Goal: Information Seeking & Learning: Check status

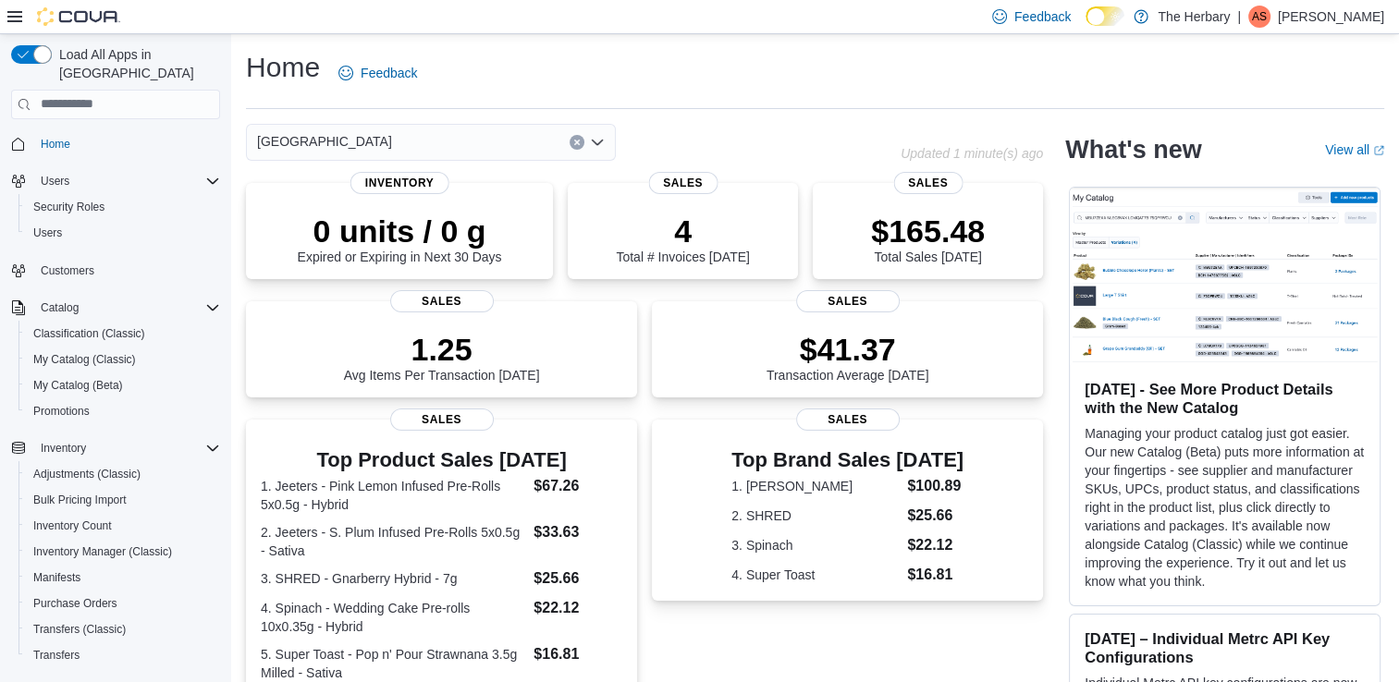
drag, startPoint x: 0, startPoint y: 0, endPoint x: 458, endPoint y: 44, distance: 459.8
click at [458, 44] on div "Home Feedback Kingston Updated 1 minute(s) ago 0 units / 0 g Expired or Expirin…" at bounding box center [815, 570] width 1168 height 1073
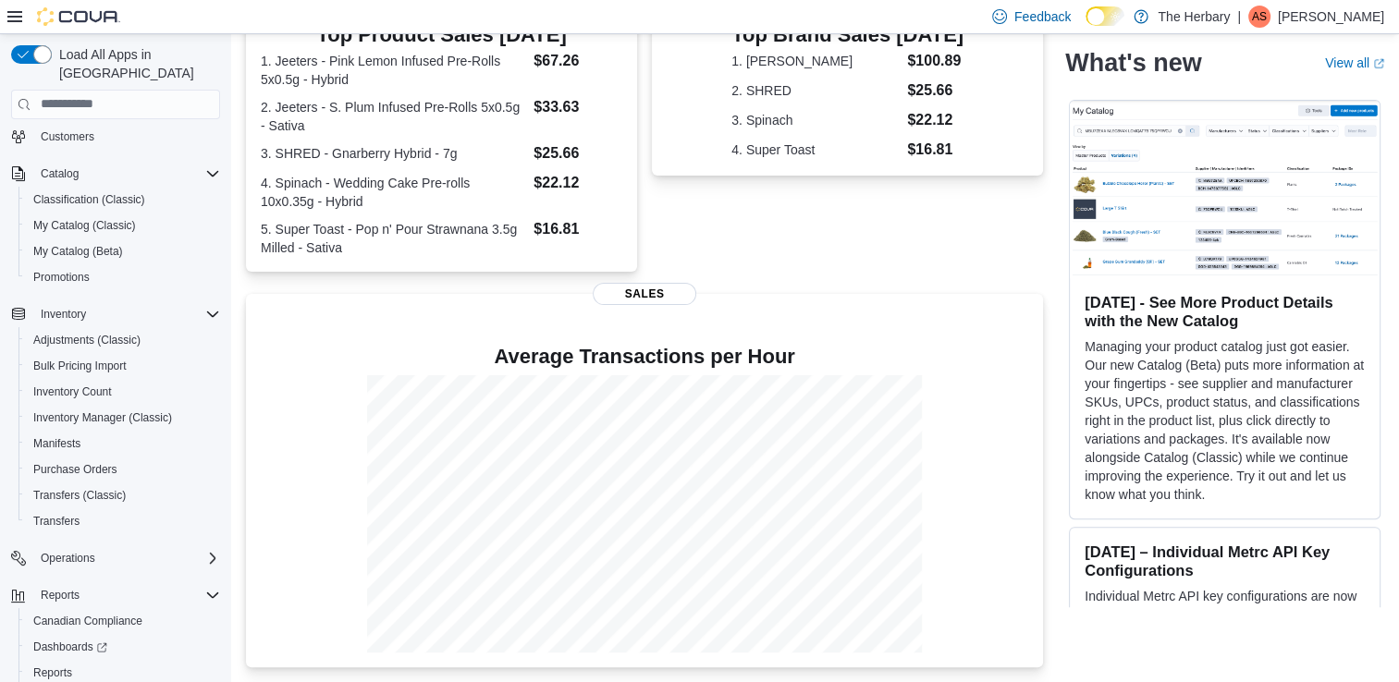
scroll to position [202, 0]
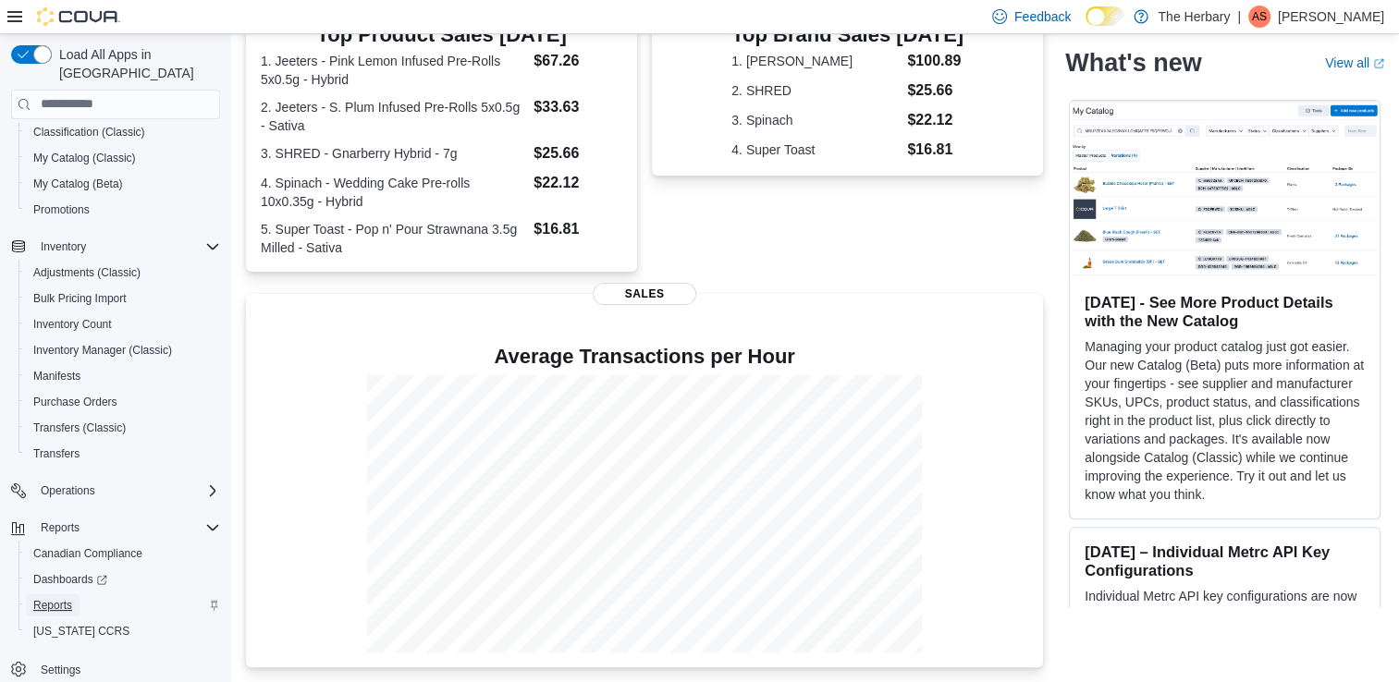
click at [55, 598] on span "Reports" at bounding box center [52, 605] width 39 height 15
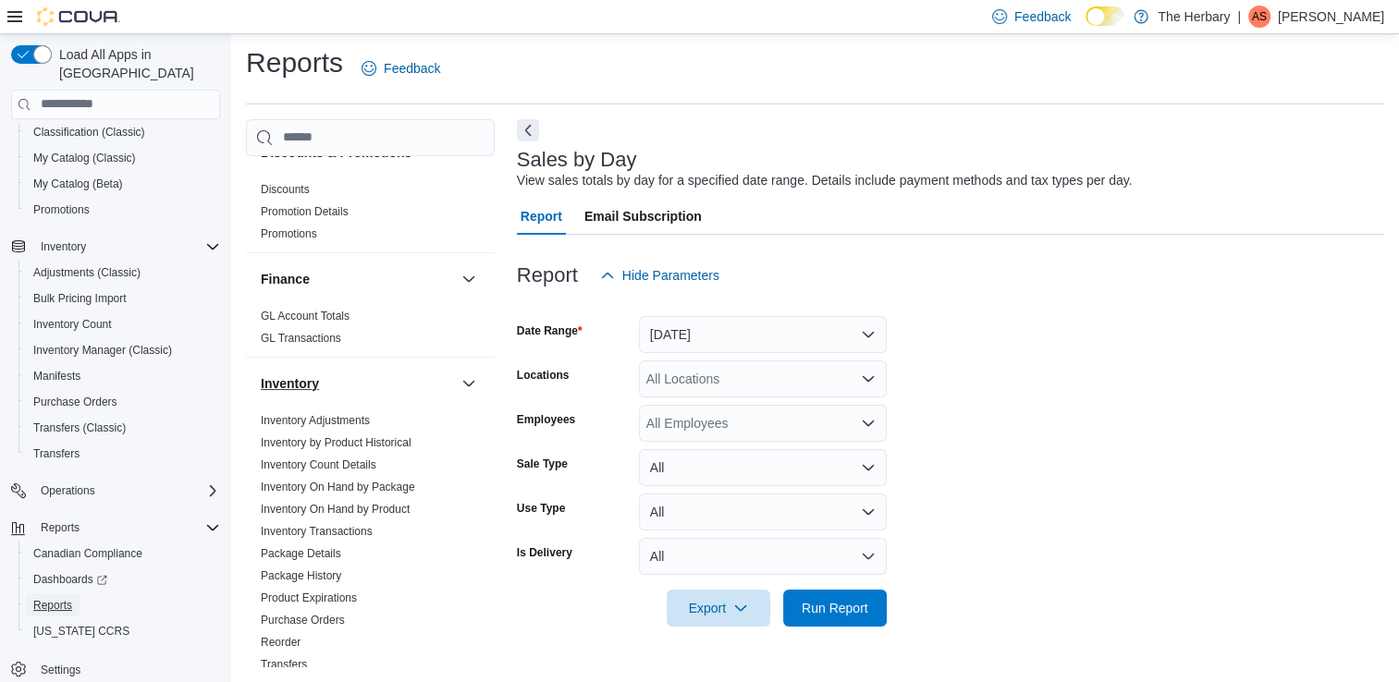
scroll to position [555, 0]
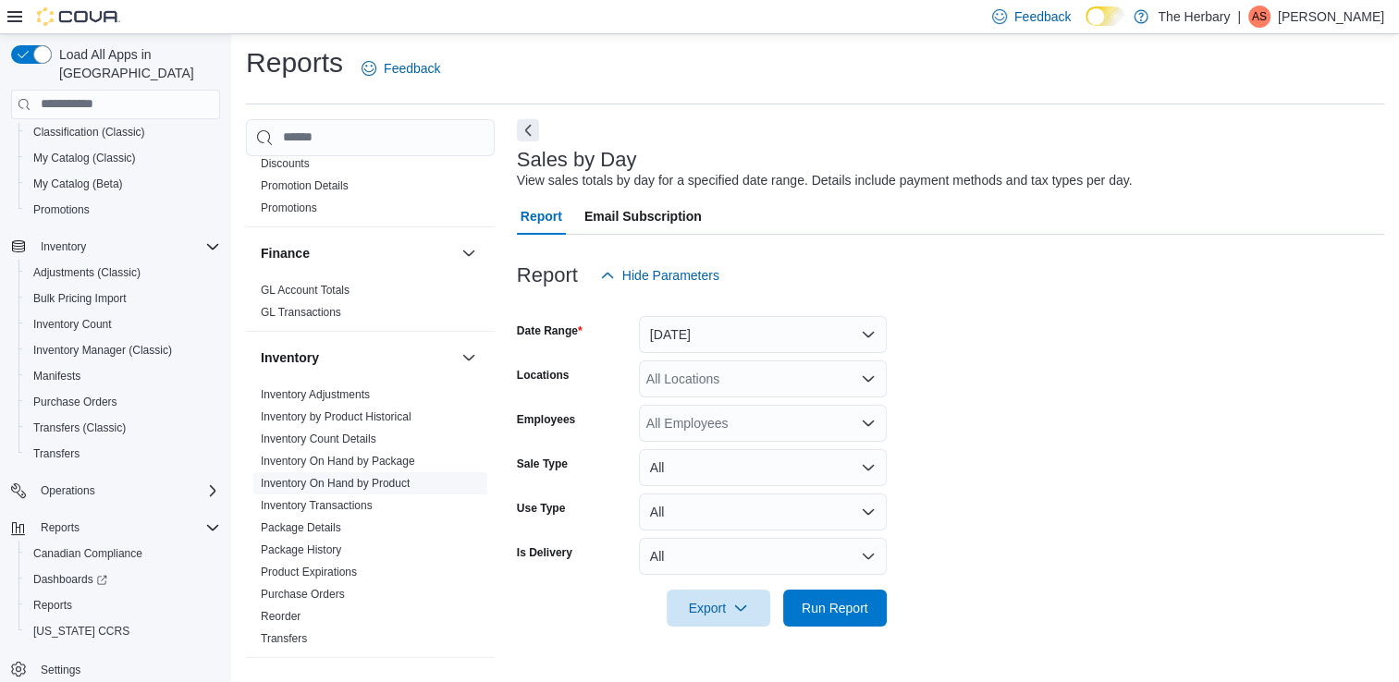
click at [353, 477] on link "Inventory On Hand by Product" at bounding box center [335, 483] width 149 height 13
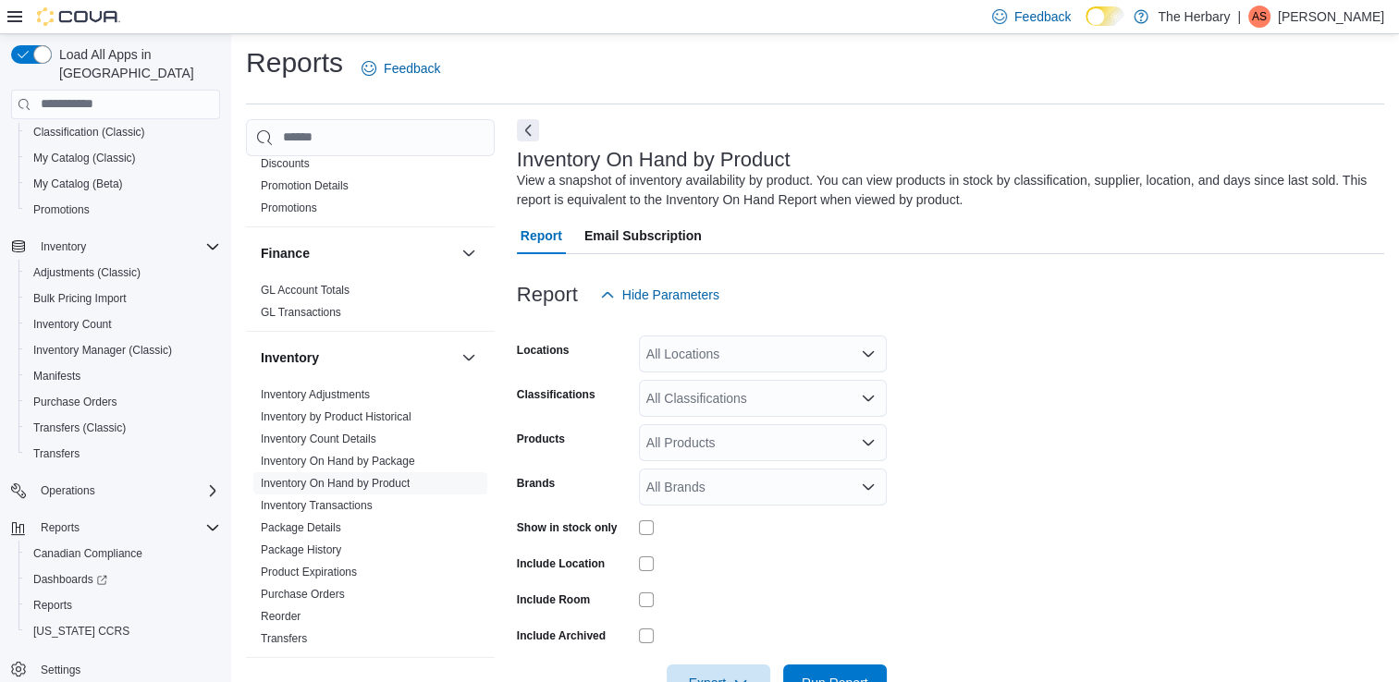
scroll to position [60, 0]
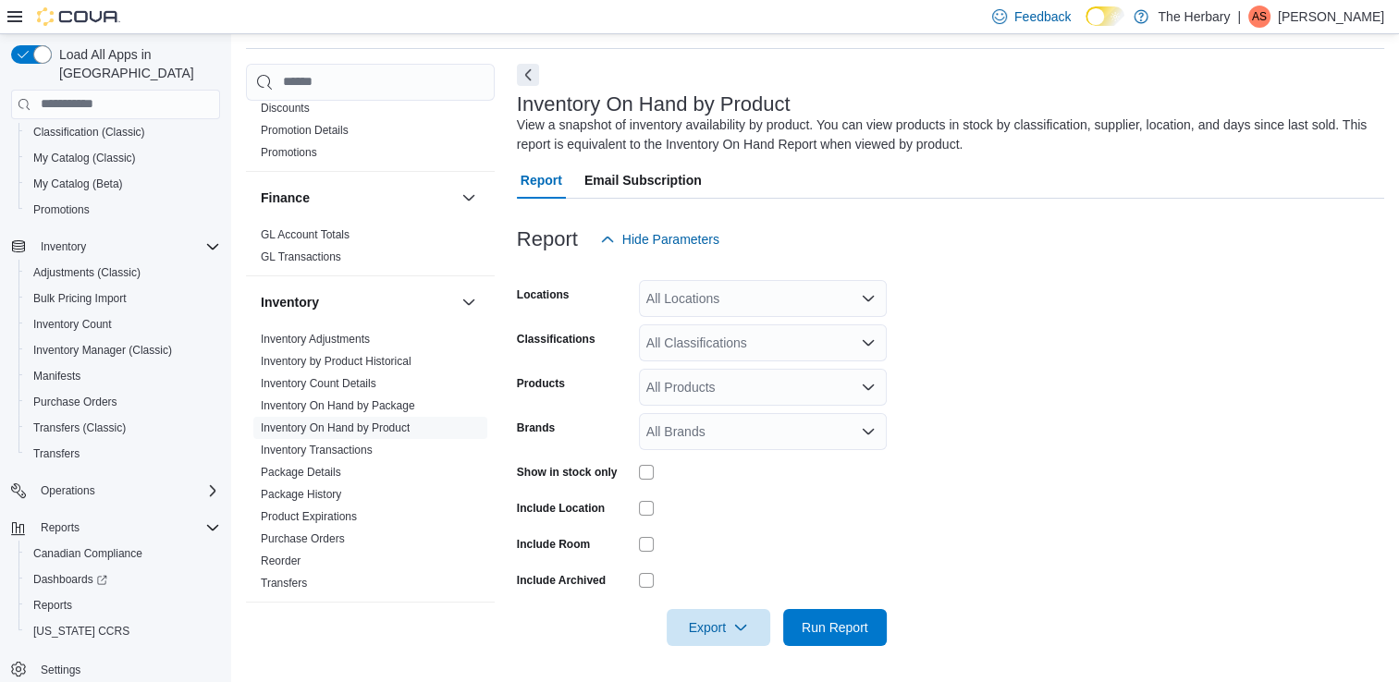
click at [778, 308] on div "All Locations" at bounding box center [763, 298] width 248 height 37
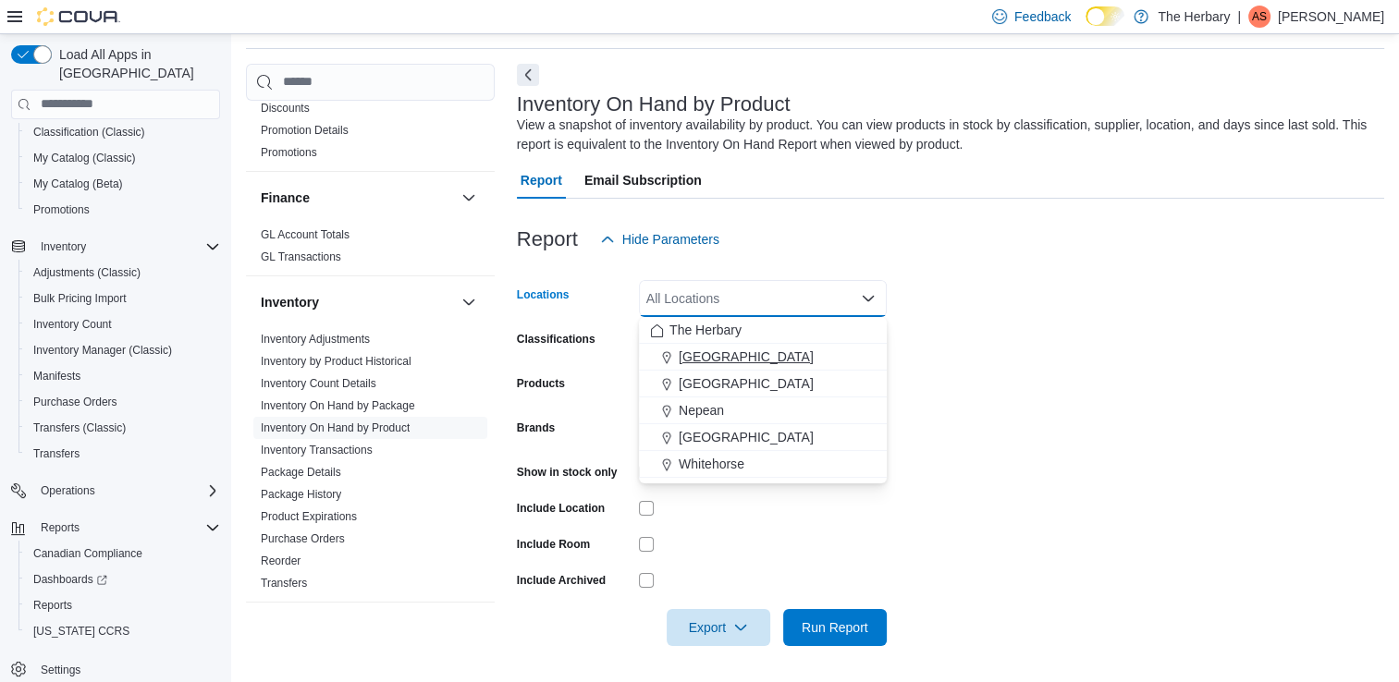
click at [761, 349] on div "[GEOGRAPHIC_DATA]" at bounding box center [763, 357] width 226 height 18
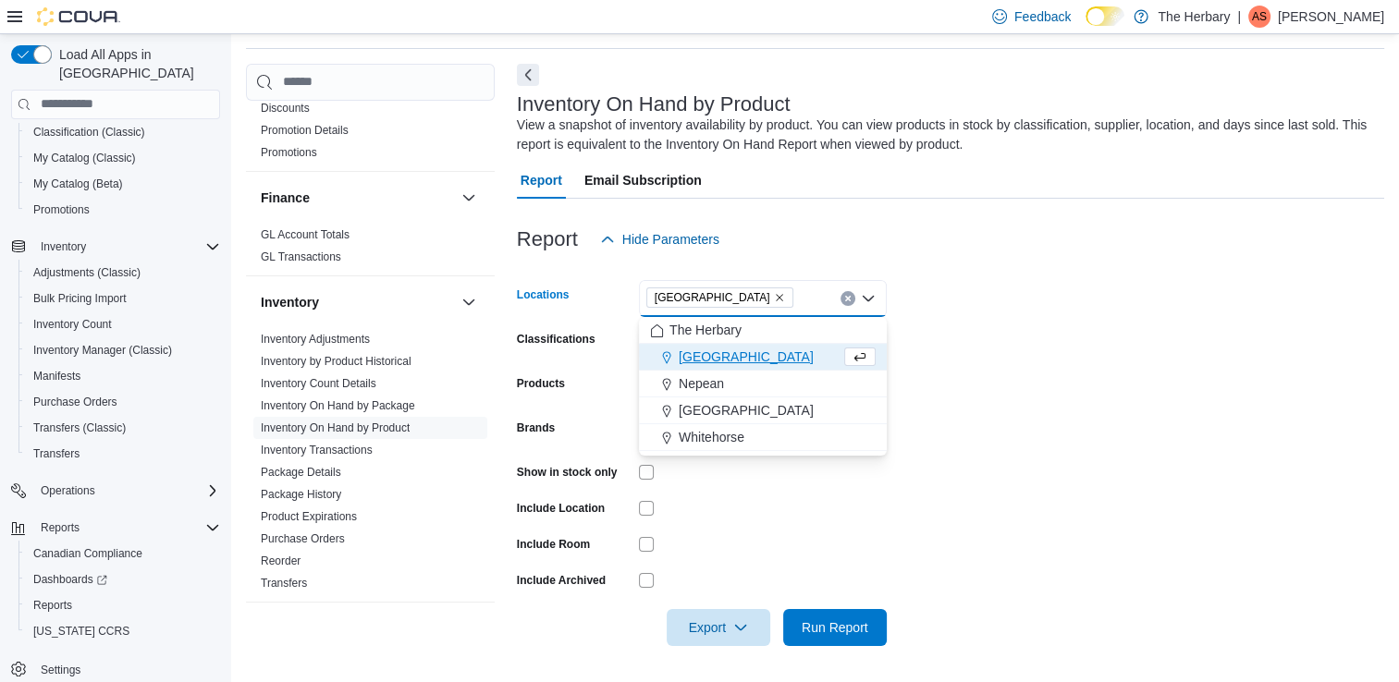
click at [939, 400] on form "Locations [GEOGRAPHIC_DATA] Combo box. Selected. [GEOGRAPHIC_DATA]. Press Backs…" at bounding box center [950, 452] width 867 height 388
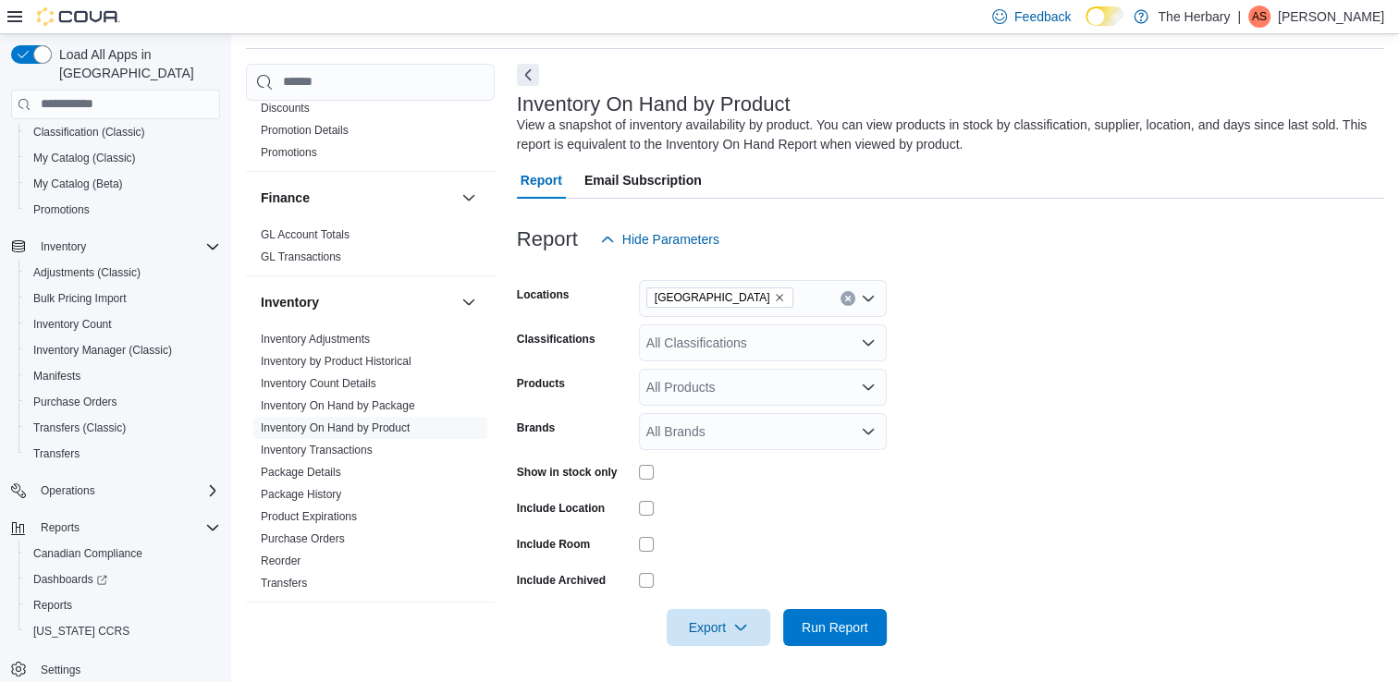
click at [751, 335] on div "All Classifications" at bounding box center [763, 343] width 248 height 37
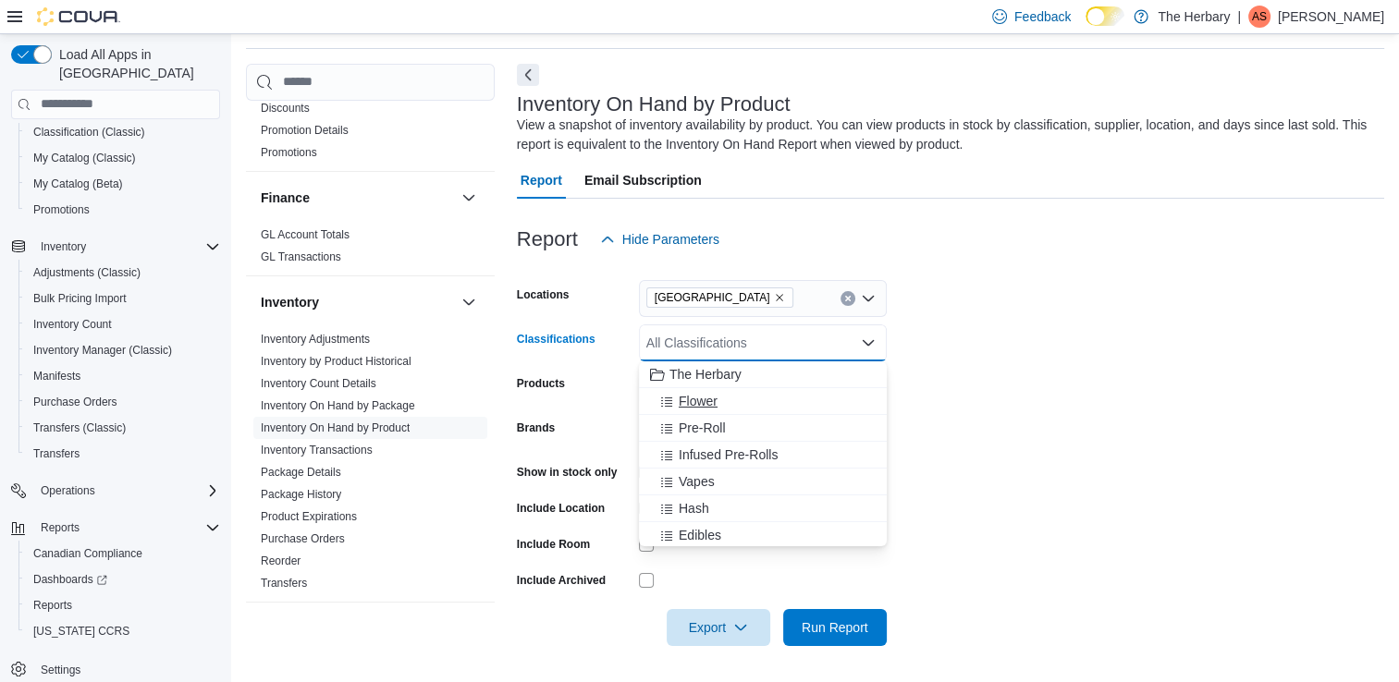
click at [710, 406] on span "Flower" at bounding box center [698, 401] width 39 height 18
click at [710, 406] on span "Pre-Roll" at bounding box center [702, 401] width 47 height 18
click at [710, 406] on span "Infused Pre-Rolls" at bounding box center [728, 401] width 99 height 18
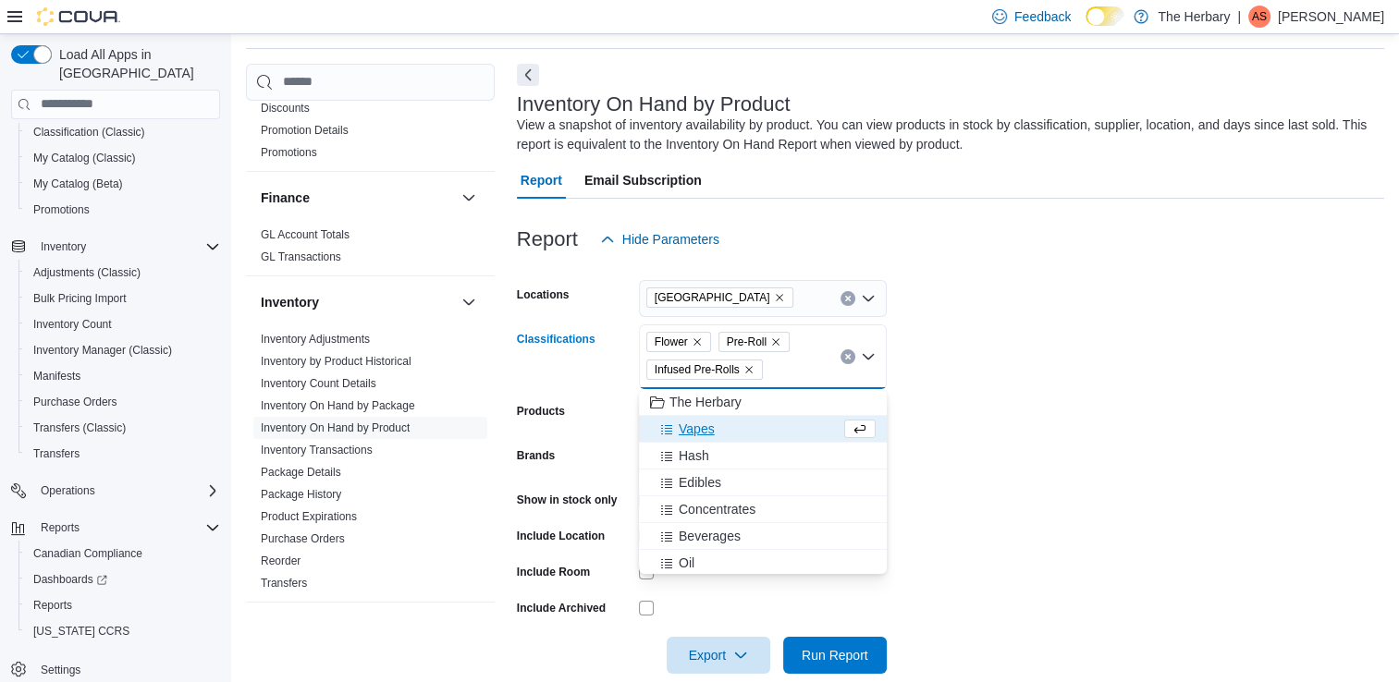
click at [700, 426] on span "Vapes" at bounding box center [697, 429] width 36 height 18
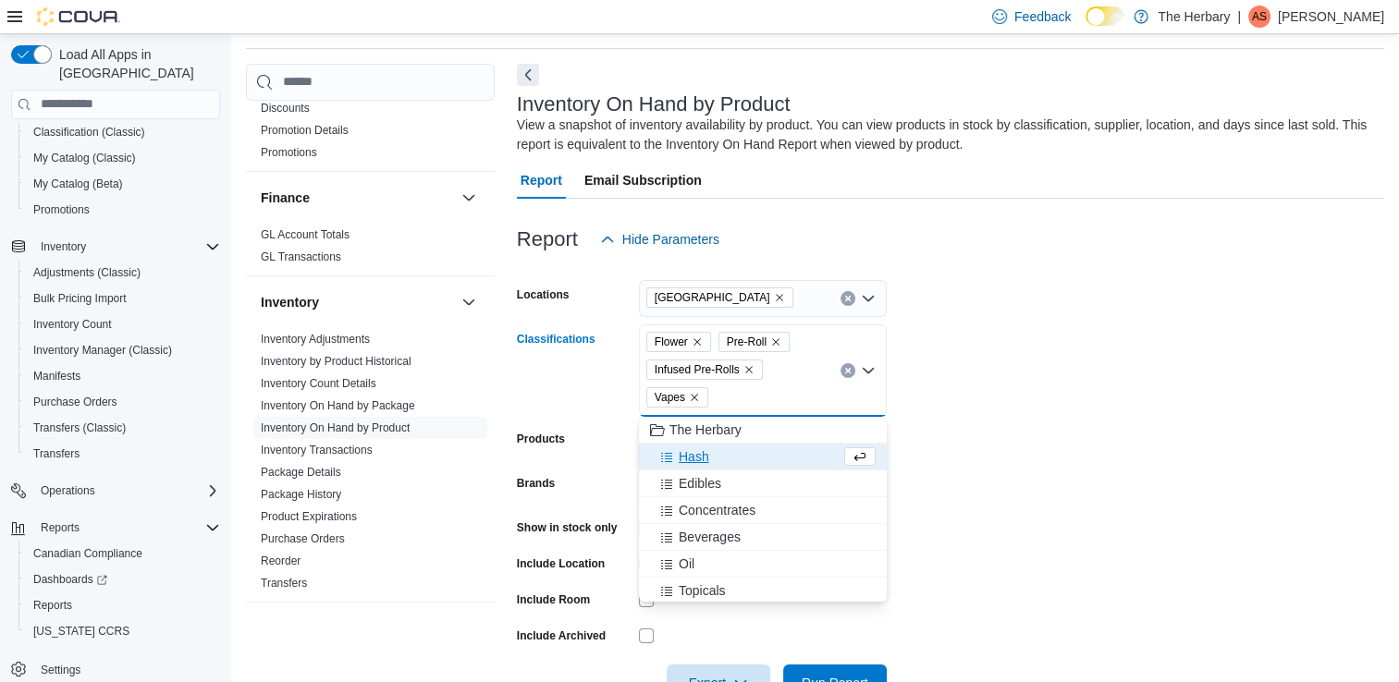
click at [694, 453] on span "Hash" at bounding box center [694, 456] width 31 height 18
click at [693, 460] on span "Edibles" at bounding box center [700, 456] width 43 height 18
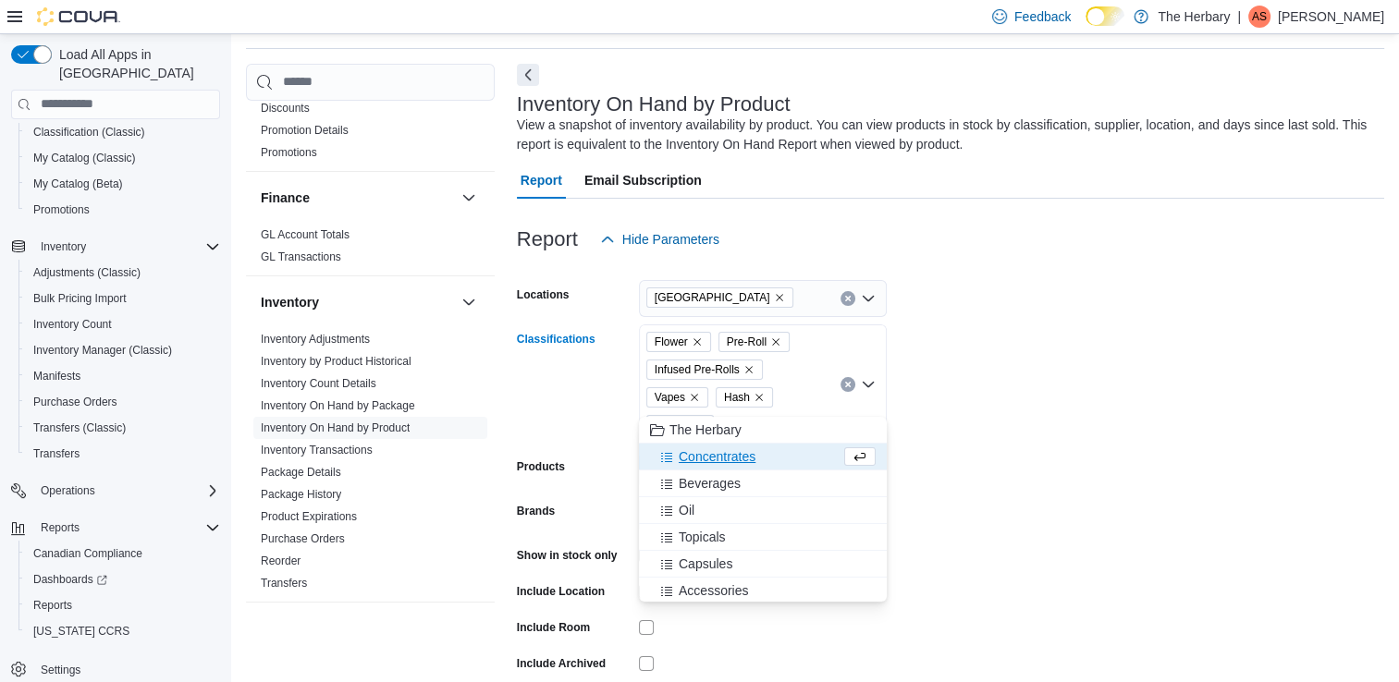
click at [696, 460] on span "Concentrates" at bounding box center [717, 456] width 77 height 18
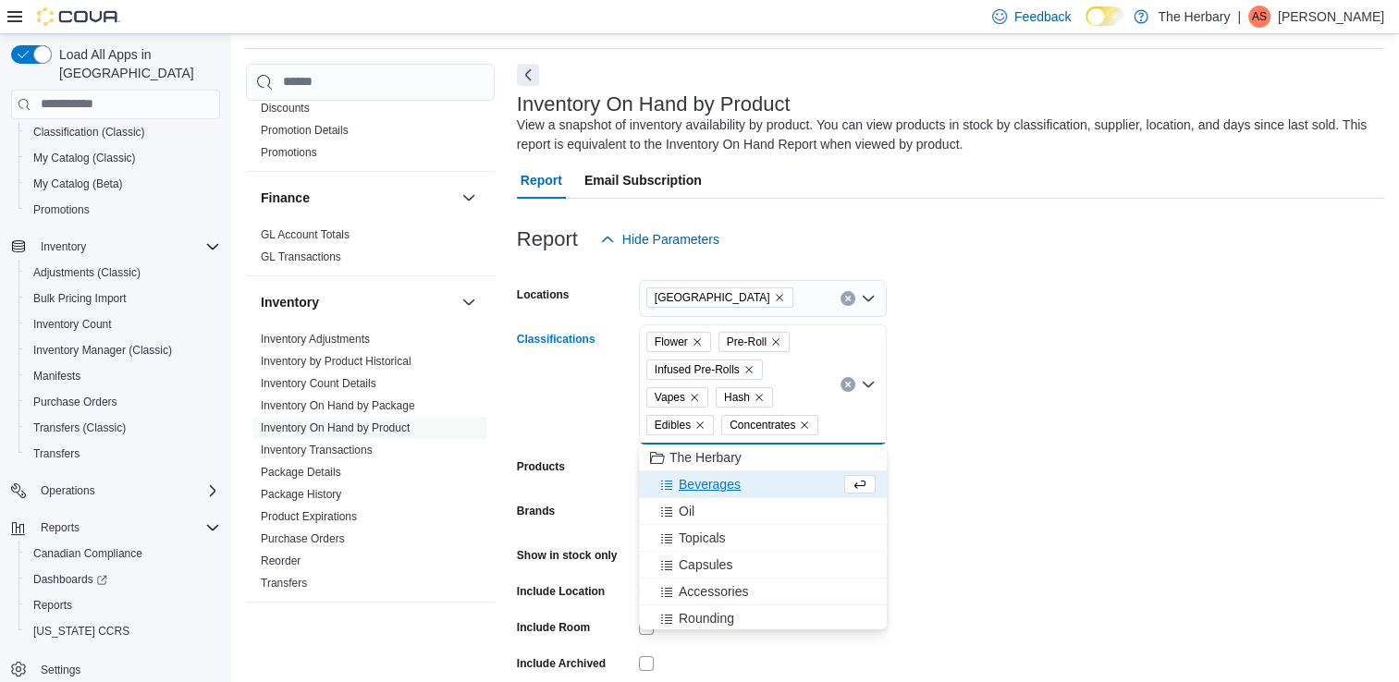
click at [695, 481] on span "Beverages" at bounding box center [710, 484] width 62 height 18
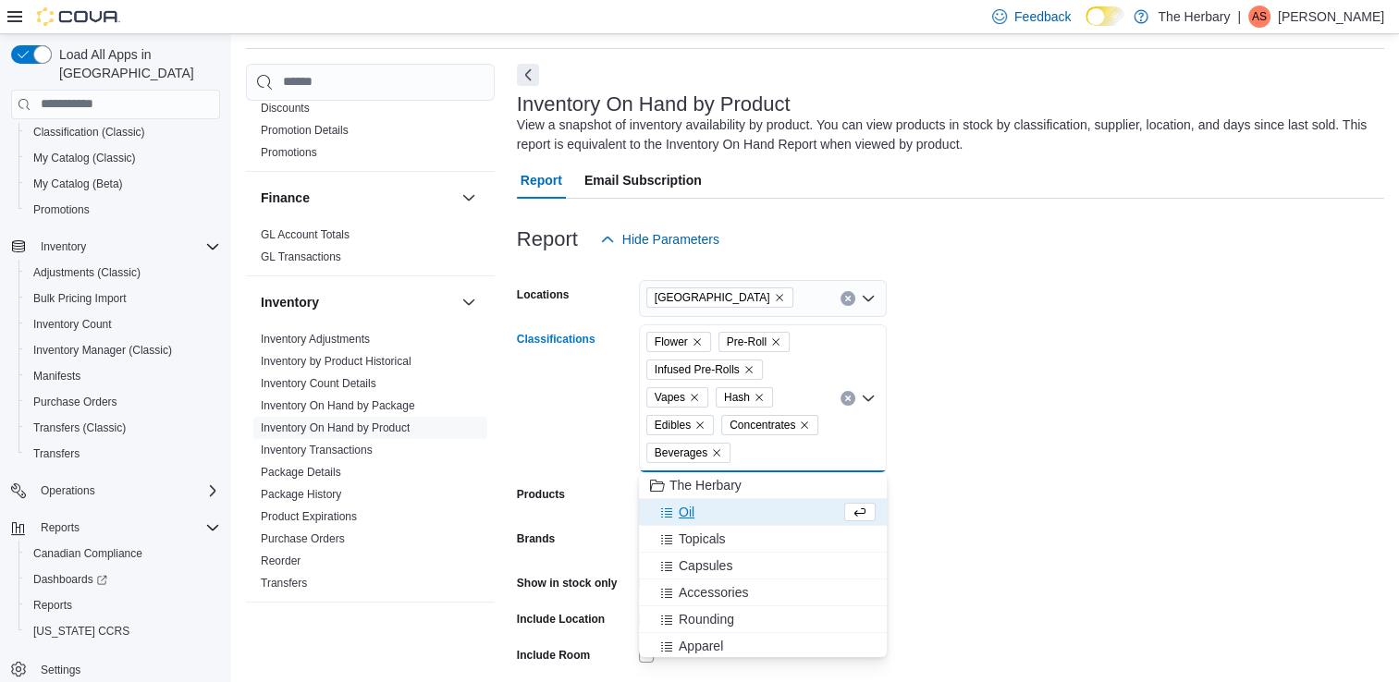
click at [688, 505] on span "Oil" at bounding box center [687, 512] width 16 height 18
click at [688, 512] on span "Topicals" at bounding box center [702, 512] width 47 height 18
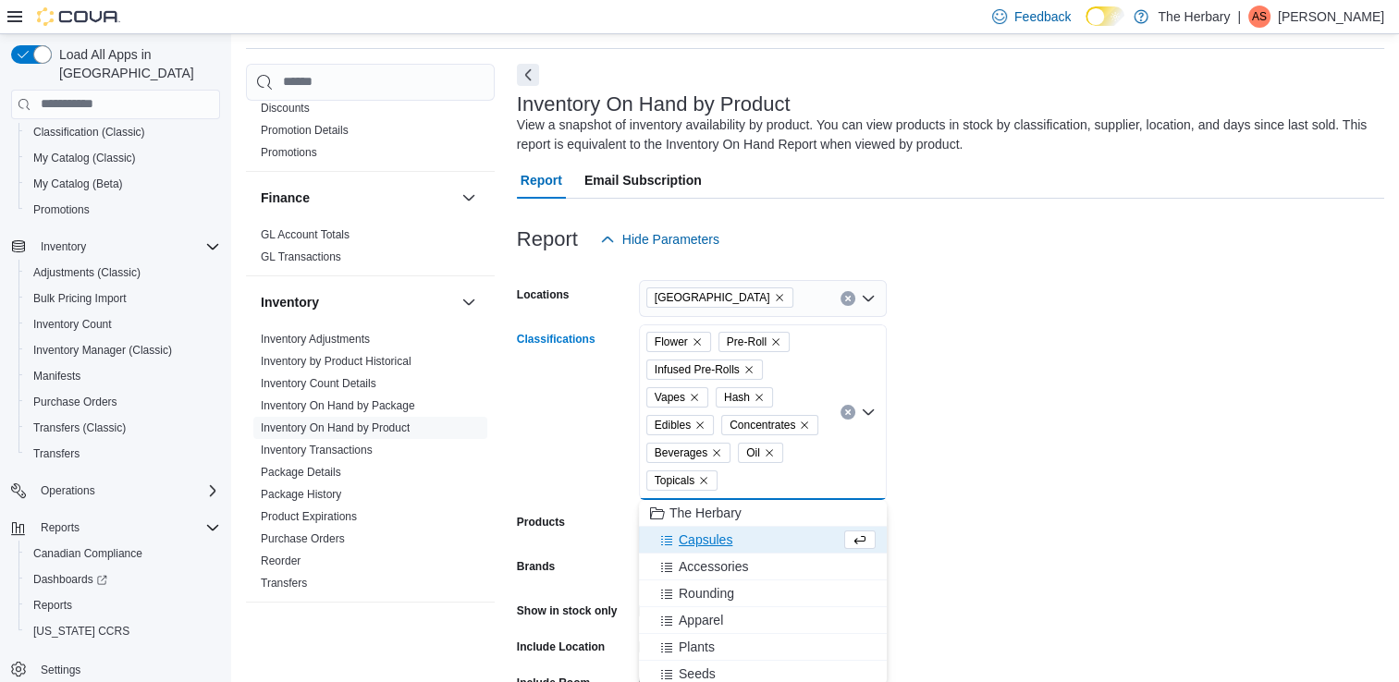
click at [684, 537] on span "Capsules" at bounding box center [706, 540] width 54 height 18
click at [700, 649] on span "Seeds" at bounding box center [697, 647] width 37 height 18
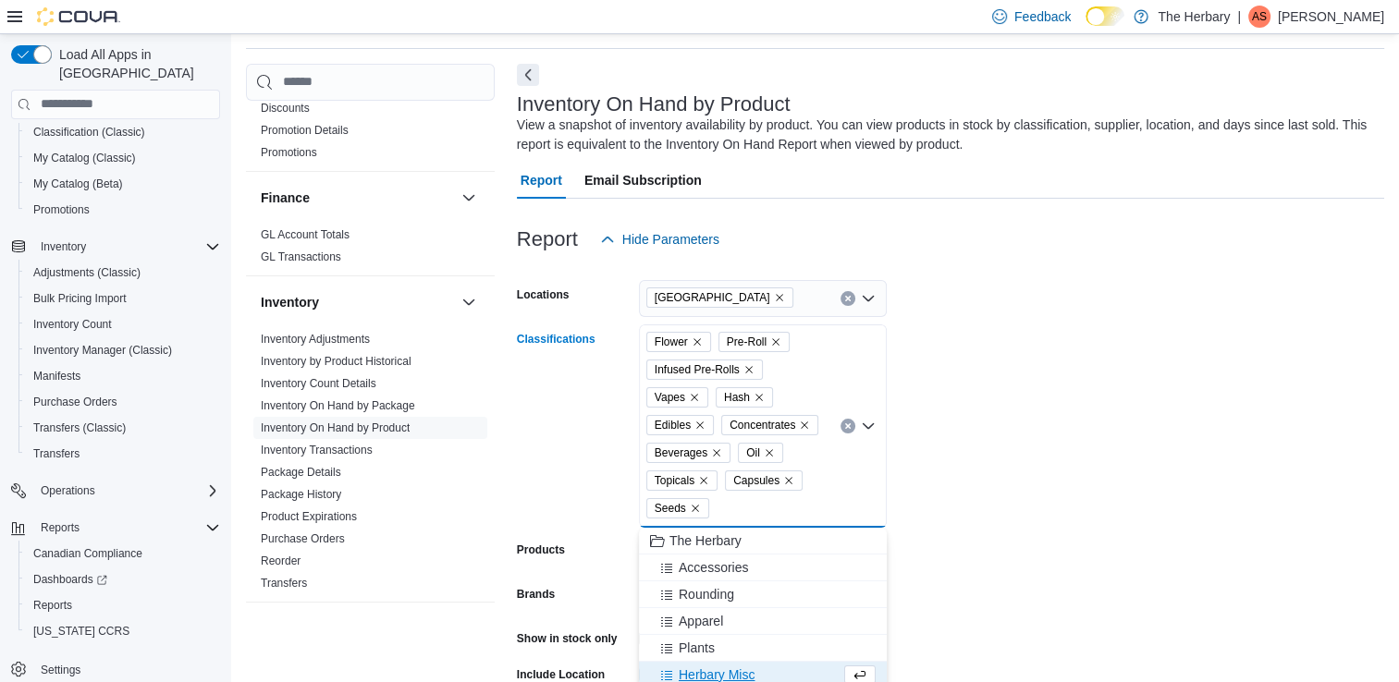
click at [999, 526] on form "Locations Kingston Classifications Flower Pre-Roll Infused Pre-Rolls Vapes Hash…" at bounding box center [950, 535] width 867 height 555
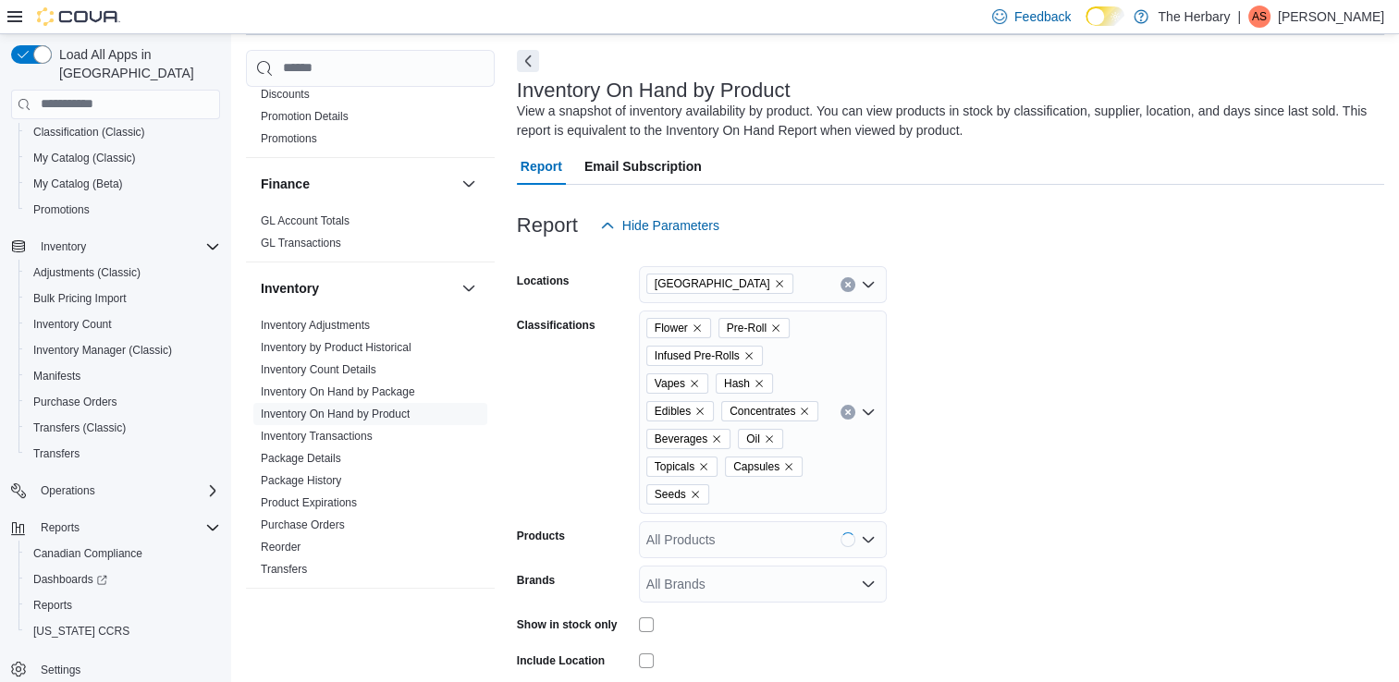
scroll to position [227, 0]
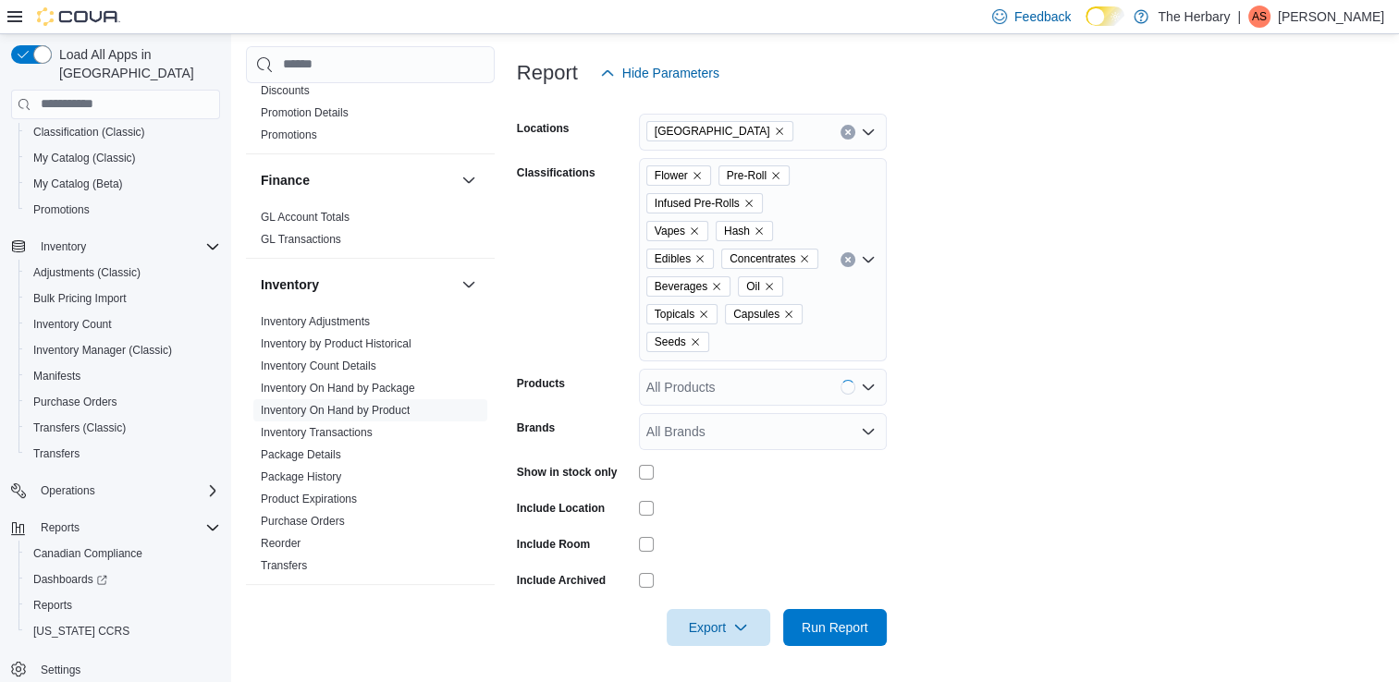
drag, startPoint x: 662, startPoint y: 472, endPoint x: 626, endPoint y: 472, distance: 36.1
click at [661, 472] on div at bounding box center [763, 472] width 248 height 15
click at [847, 632] on span "Run Report" at bounding box center [835, 627] width 67 height 18
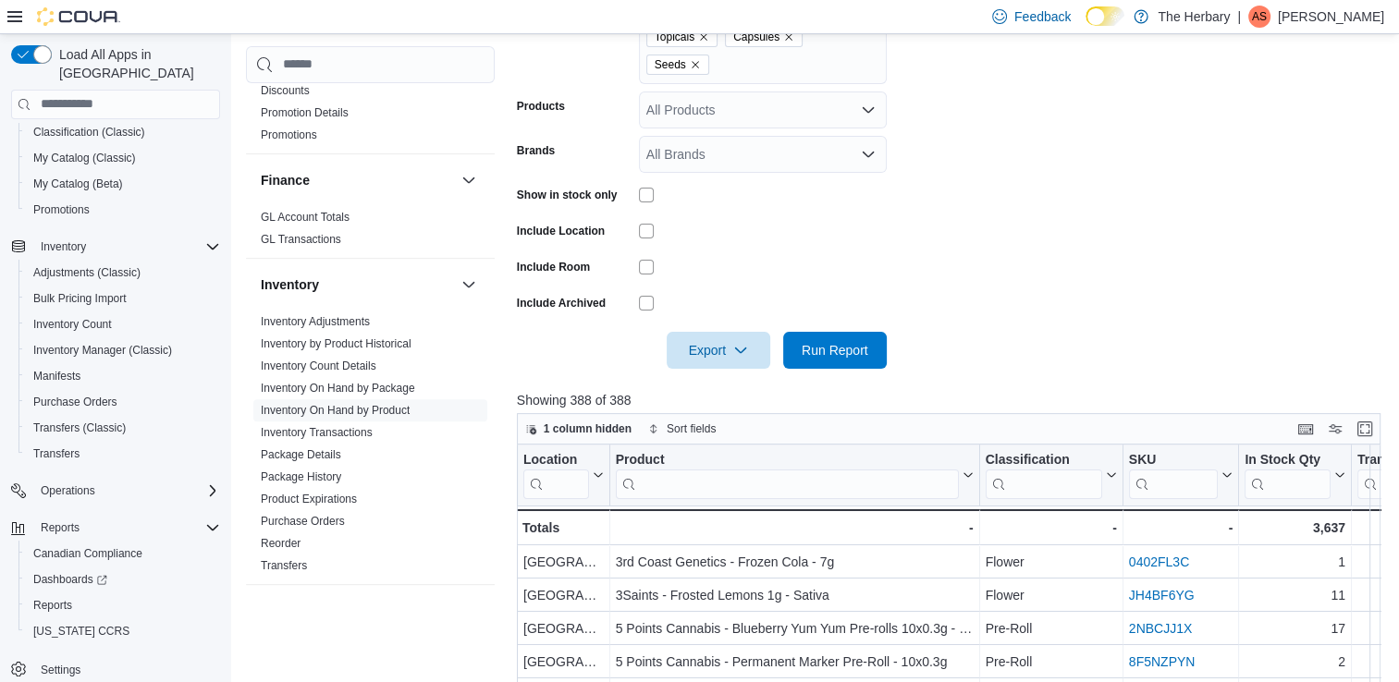
scroll to position [689, 0]
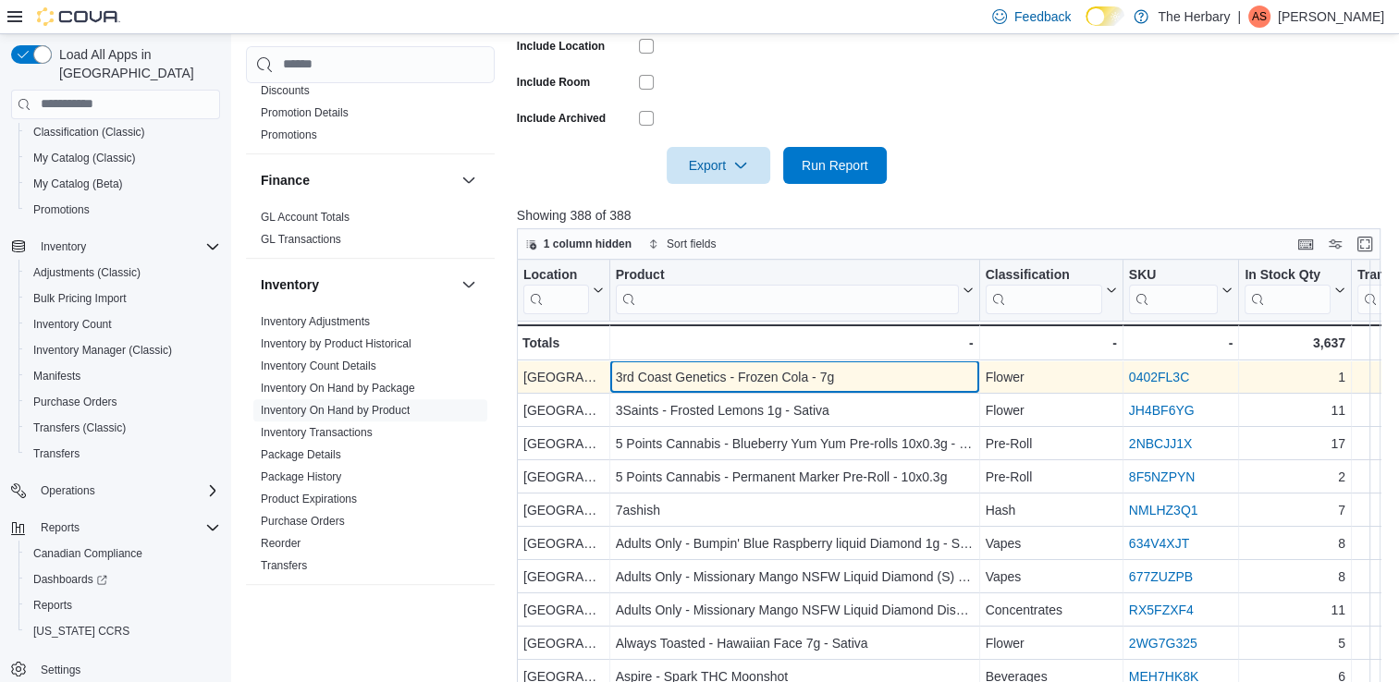
click at [903, 383] on div "3rd Coast Genetics - Frozen Cola - 7g" at bounding box center [794, 377] width 358 height 22
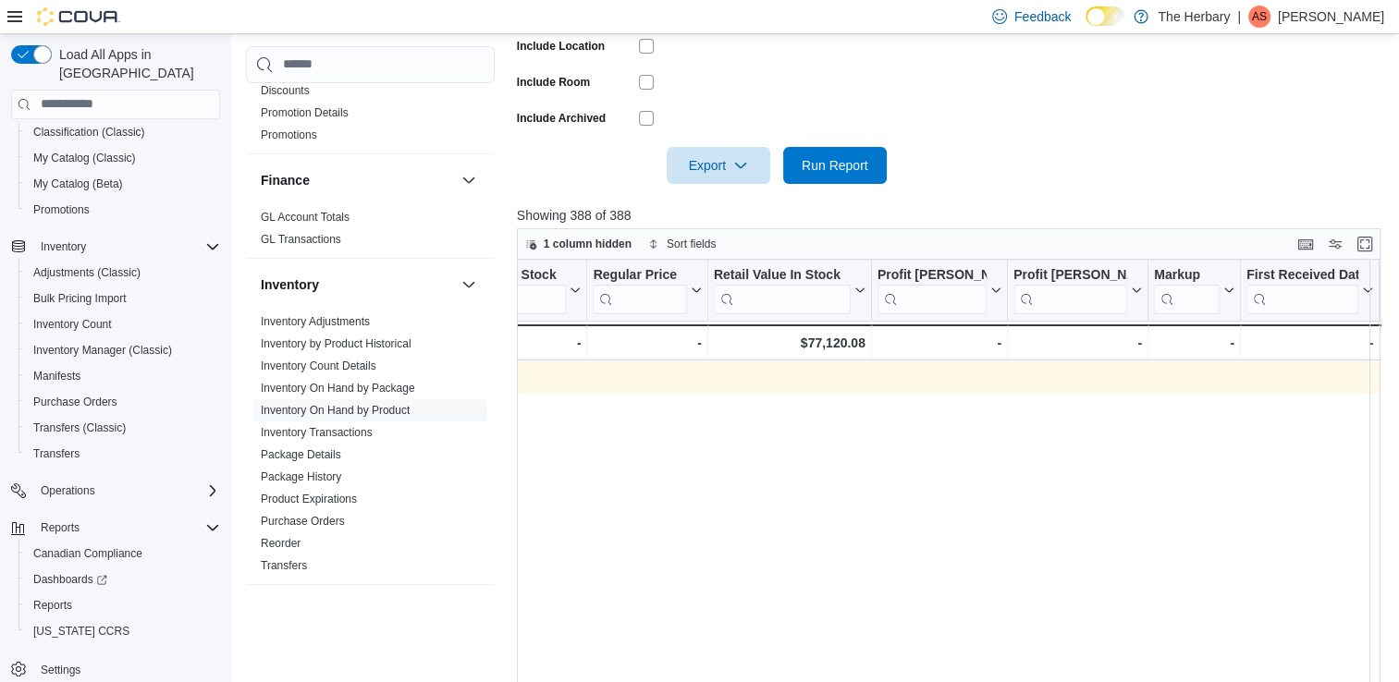
scroll to position [0, 0]
